Goal: Check status

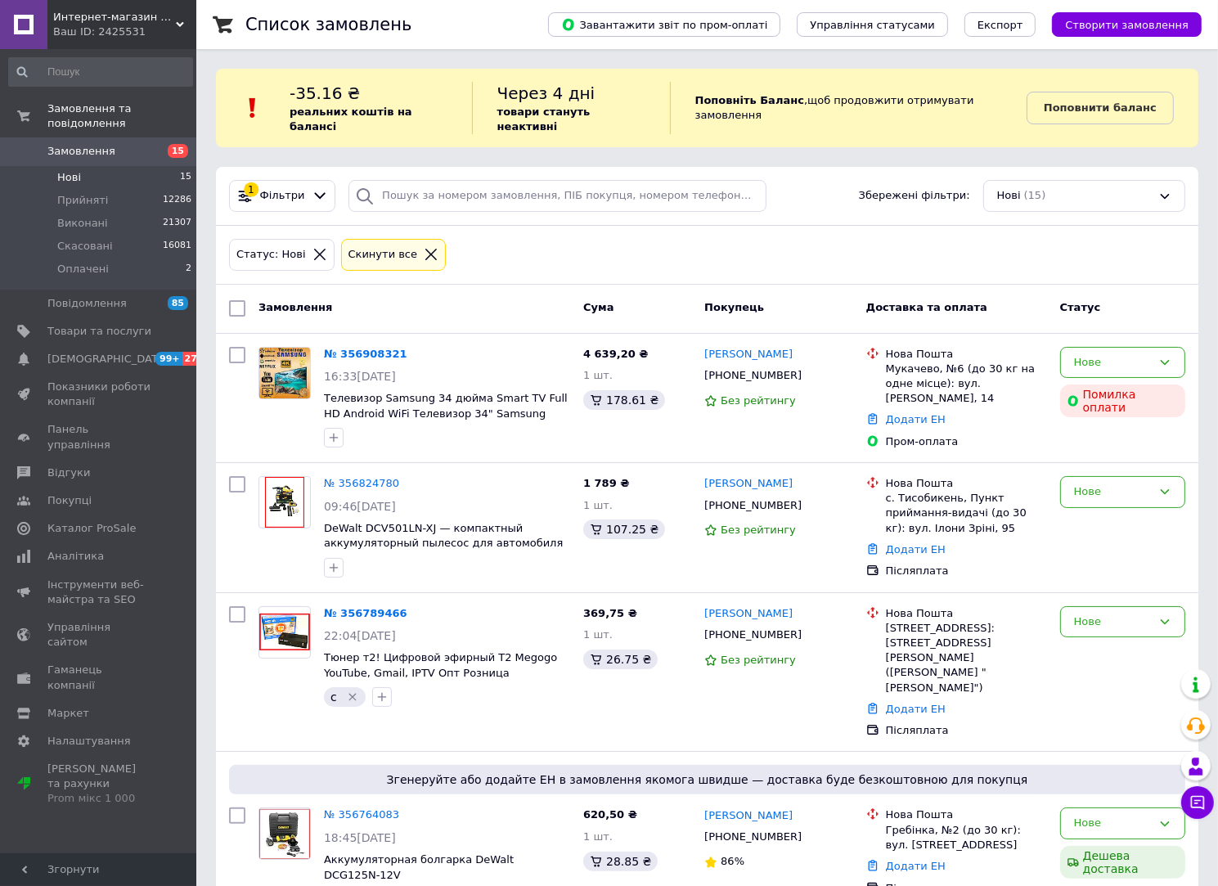
drag, startPoint x: 323, startPoint y: 228, endPoint x: 305, endPoint y: 236, distance: 19.8
click at [318, 236] on div "Статус: Нові" at bounding box center [282, 255] width 112 height 38
click at [314, 249] on icon at bounding box center [319, 254] width 11 height 11
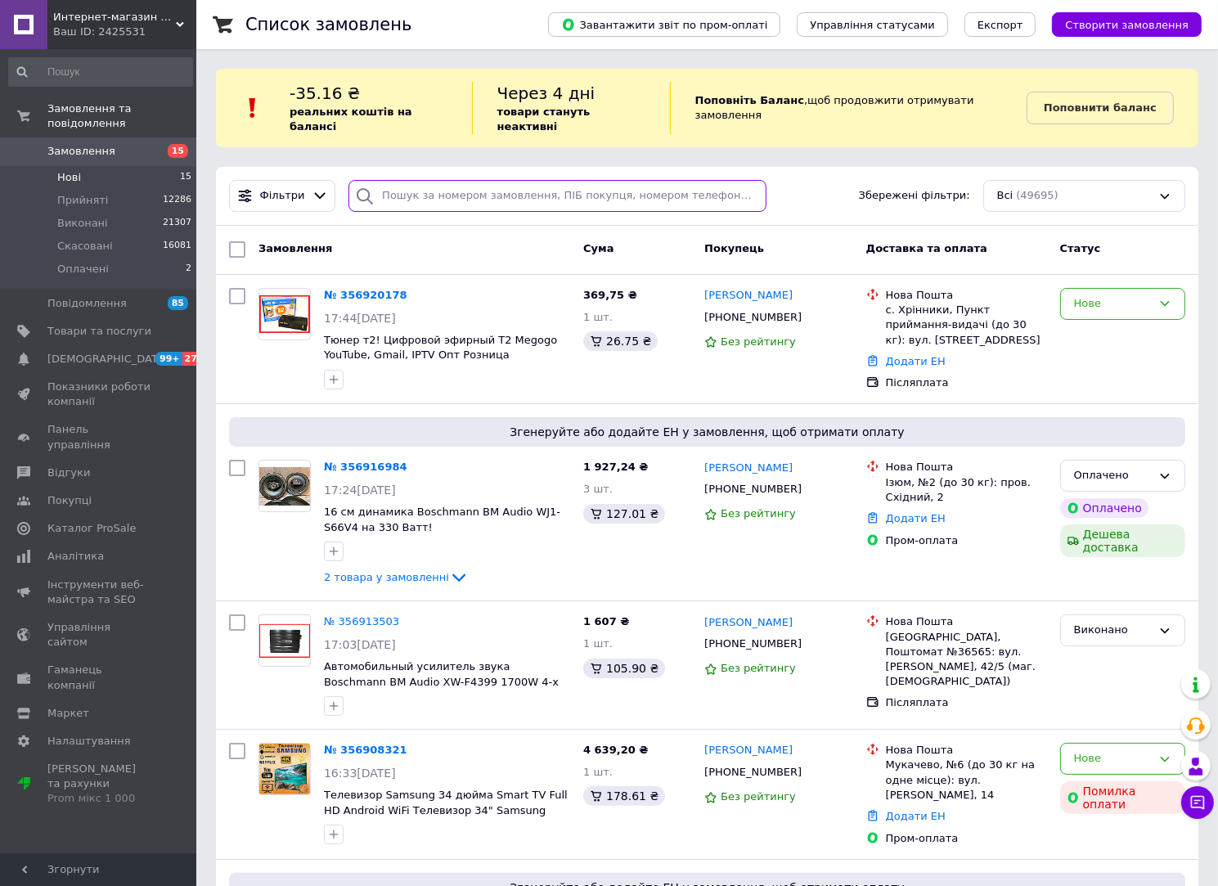
click at [461, 182] on input "search" at bounding box center [558, 196] width 418 height 32
paste input "380503877009"
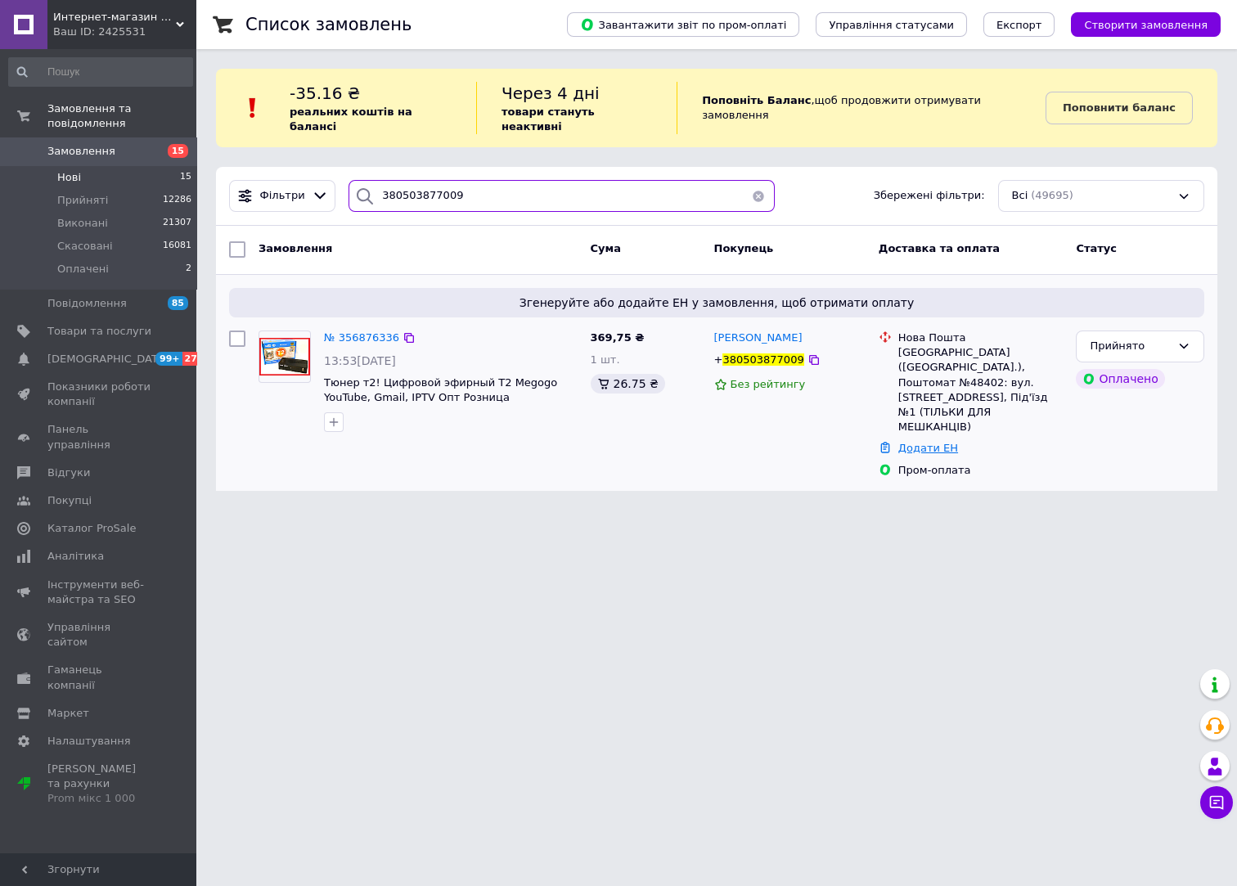
type input "380503877009"
click at [934, 442] on link "Додати ЕН" at bounding box center [928, 448] width 60 height 12
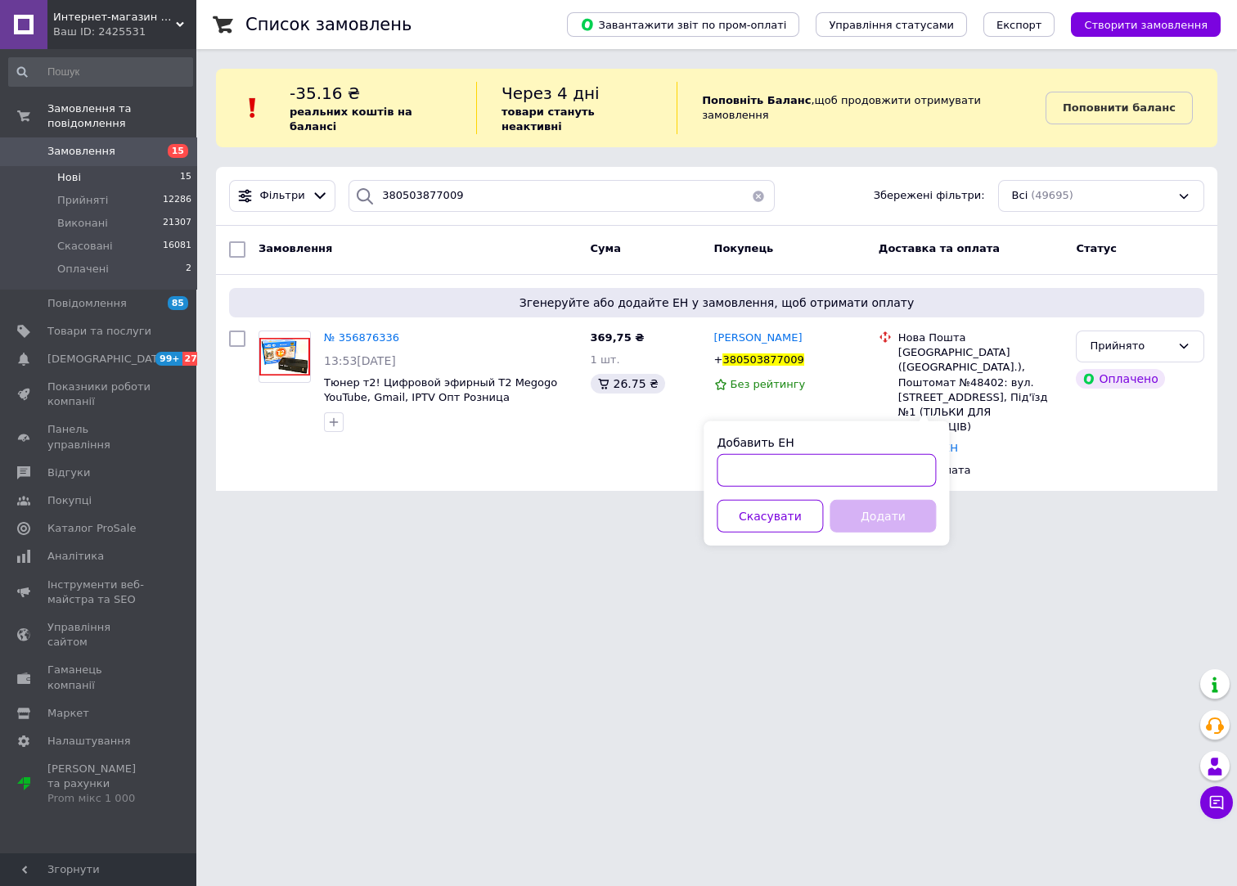
click at [803, 463] on input "Добавить ЕН" at bounding box center [826, 470] width 219 height 33
type input "20451225337678"
click at [917, 513] on button "Додати" at bounding box center [883, 516] width 106 height 33
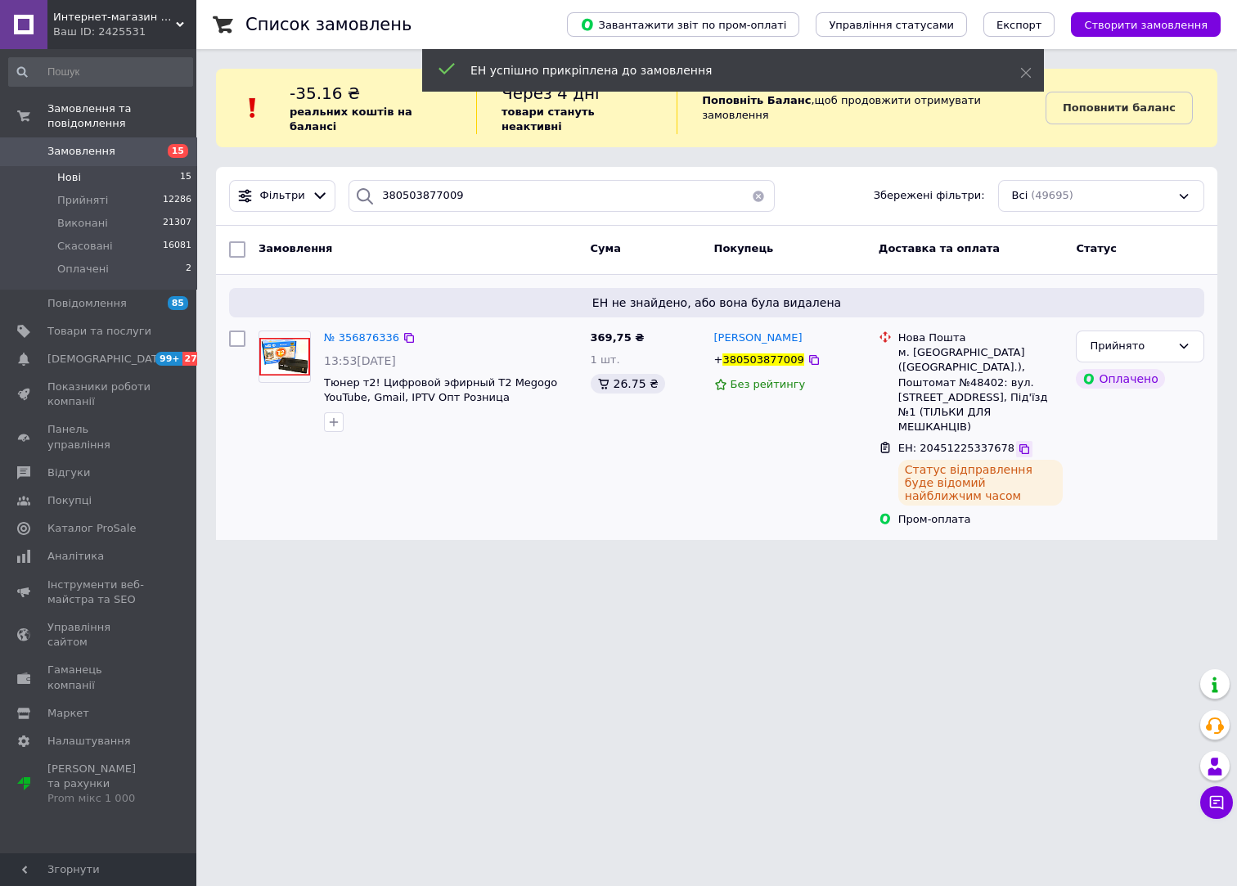
click at [1018, 443] on icon at bounding box center [1024, 449] width 13 height 13
